Goal: Understand process/instructions: Learn how to perform a task or action

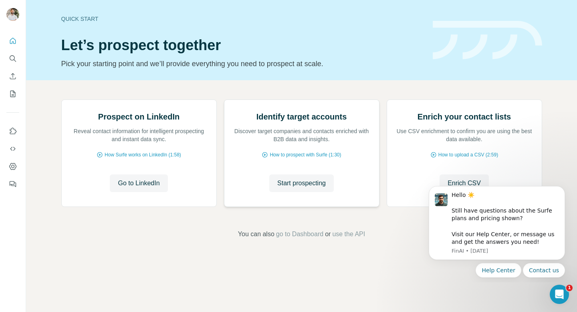
scroll to position [33, 0]
drag, startPoint x: 132, startPoint y: 237, endPoint x: 111, endPoint y: 182, distance: 59.1
click at [111, 182] on div "Prospect on LinkedIn Reveal contact information for intelligent prospecting and…" at bounding box center [139, 153] width 155 height 107
click at [97, 158] on icon at bounding box center [100, 154] width 6 height 6
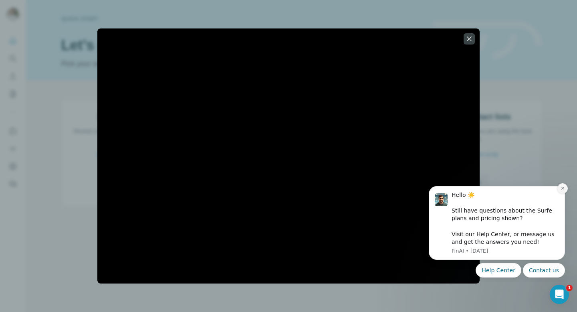
click at [564, 191] on button "Dismiss notification" at bounding box center [562, 188] width 10 height 10
